Goal: Find specific page/section: Find specific page/section

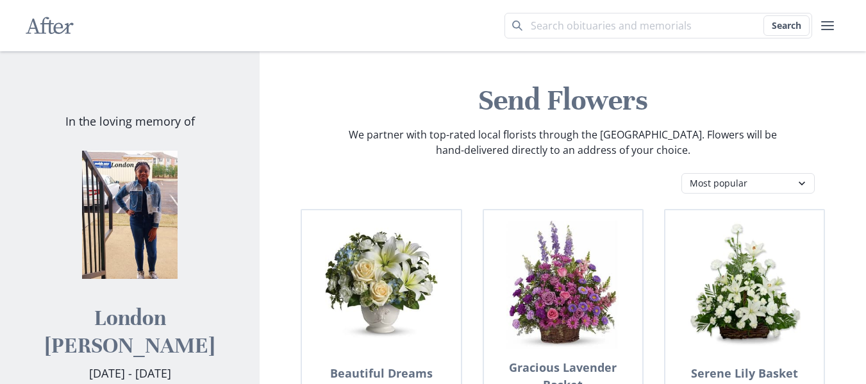
click at [152, 203] on img at bounding box center [130, 215] width 128 height 128
drag, startPoint x: 152, startPoint y: 203, endPoint x: 183, endPoint y: 414, distance: 213.1
click at [183, 383] on html "After Search After Remembering your loved ones forever with beautiful online me…" at bounding box center [433, 192] width 866 height 384
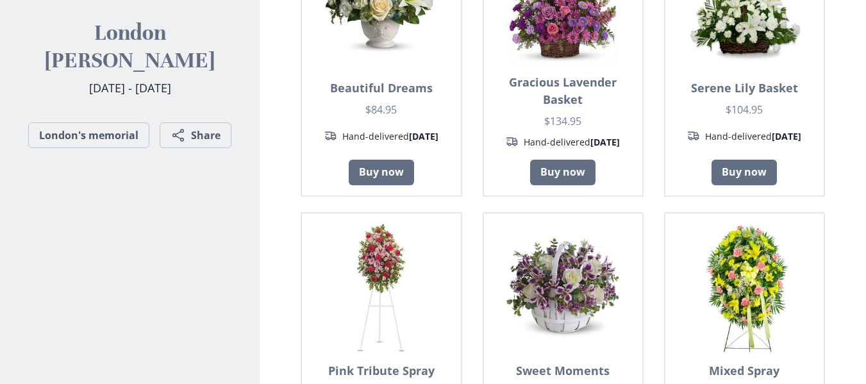
scroll to position [301, 0]
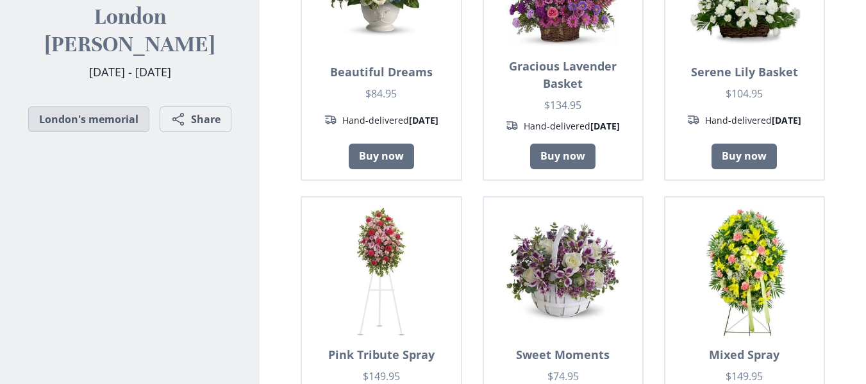
click at [120, 106] on link "London's memorial" at bounding box center [88, 119] width 121 height 26
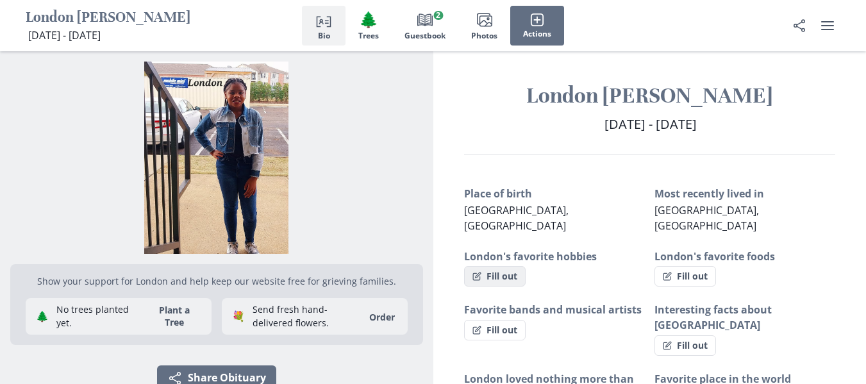
click at [507, 266] on button "Fill out" at bounding box center [495, 276] width 62 height 21
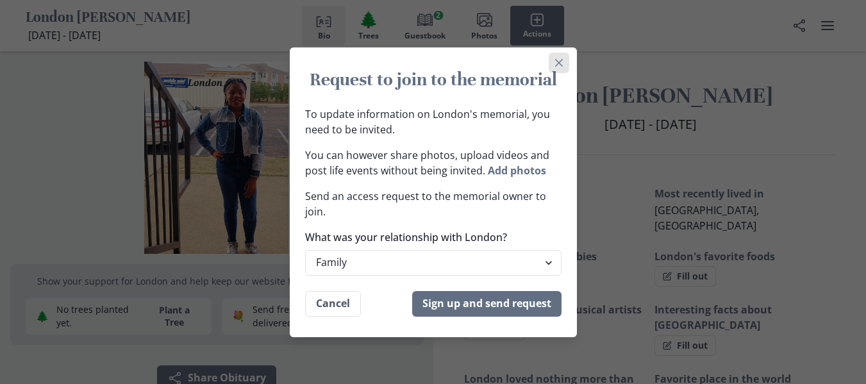
click at [567, 70] on button "Close" at bounding box center [559, 63] width 21 height 21
